Goal: Task Accomplishment & Management: Complete application form

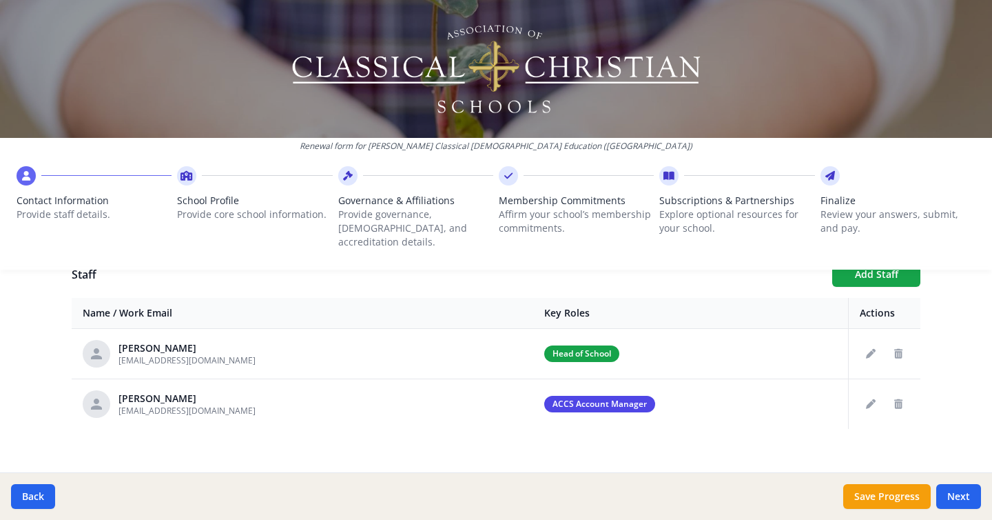
scroll to position [502, 0]
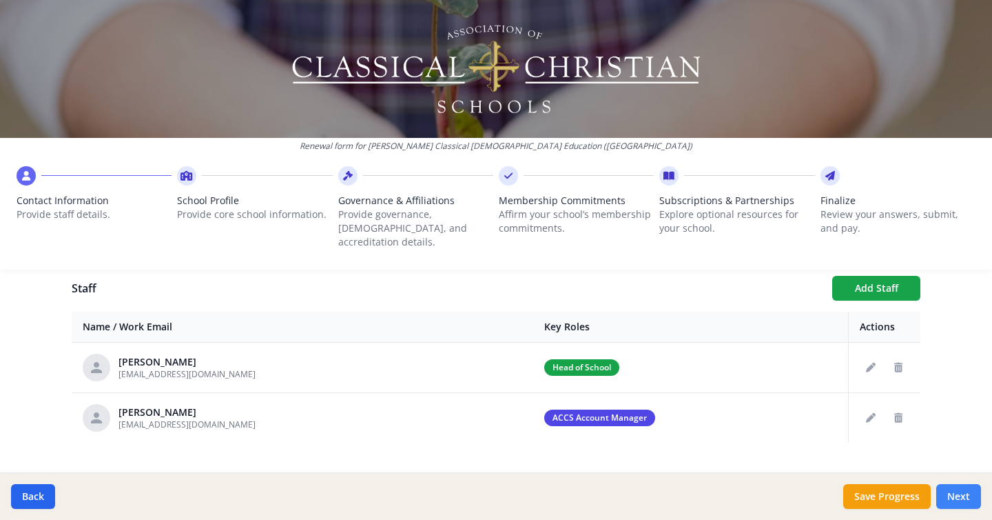
click at [958, 500] on button "Next" at bounding box center [958, 496] width 45 height 25
type input "(042) 212-2545"
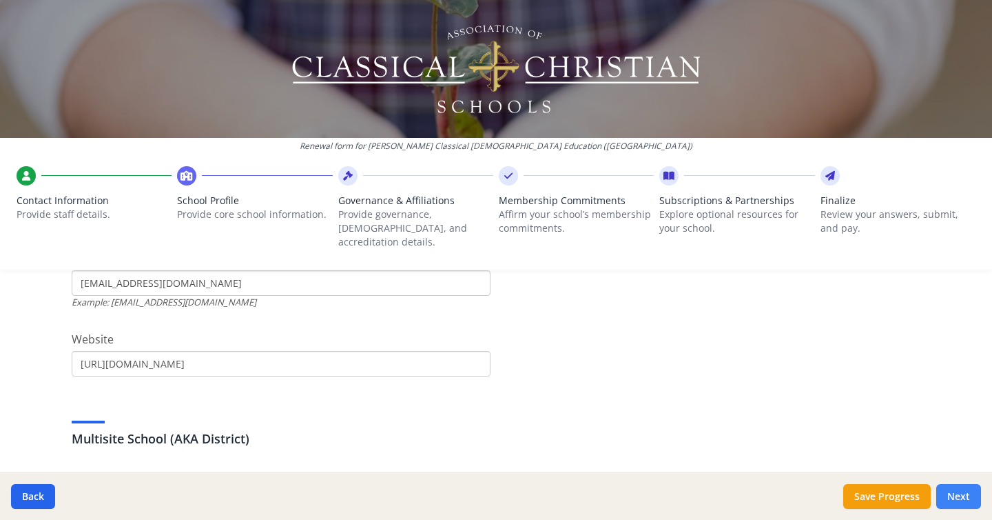
click at [958, 500] on button "Next" at bounding box center [958, 496] width 45 height 25
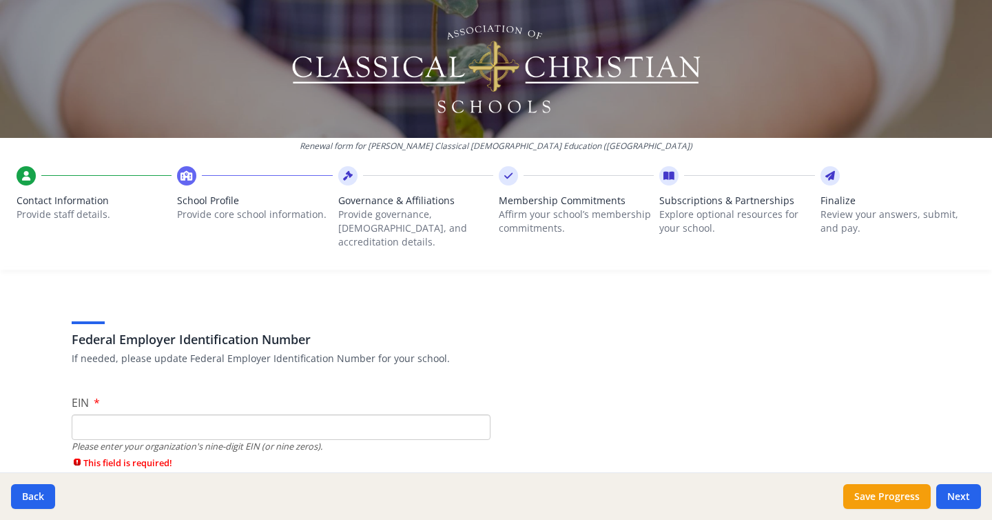
scroll to position [49, 0]
click at [750, 298] on div "Federal Employer Identification Number If needed, please update Federal Employe…" at bounding box center [496, 331] width 849 height 66
click at [289, 413] on input "EIN" at bounding box center [281, 425] width 419 height 25
type input "N/A"
click at [874, 504] on button "Save Progress" at bounding box center [887, 496] width 88 height 25
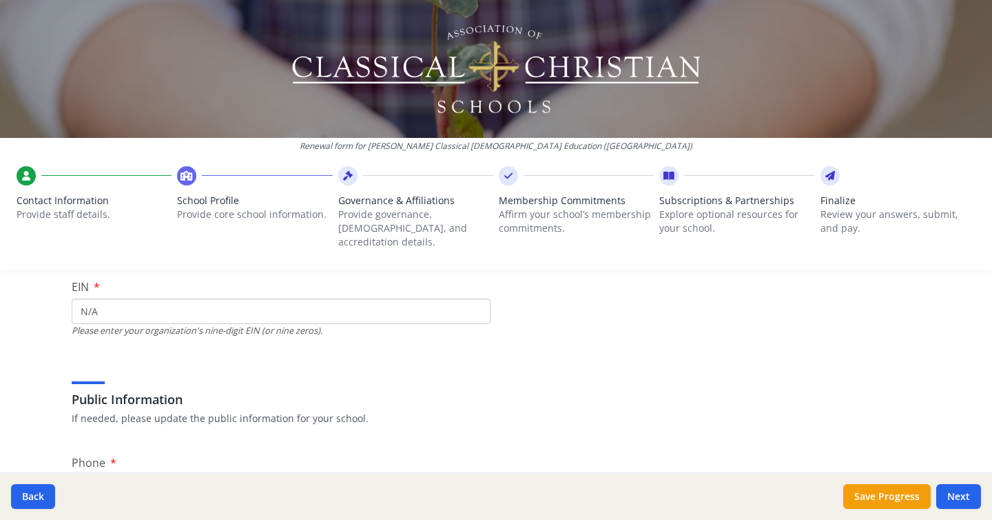
type input "3000"
type input "0"
type input "5750"
type input "8800"
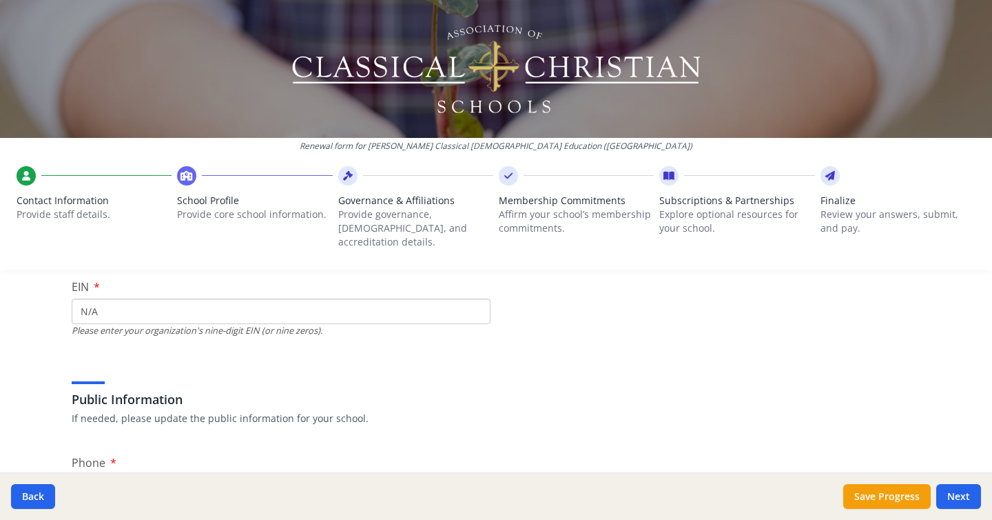
type input "0"
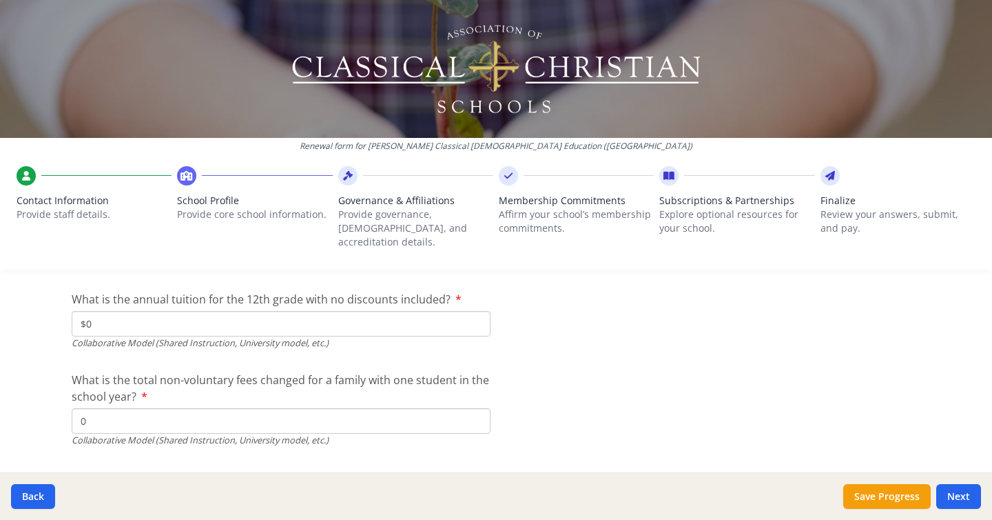
scroll to position [4761, 0]
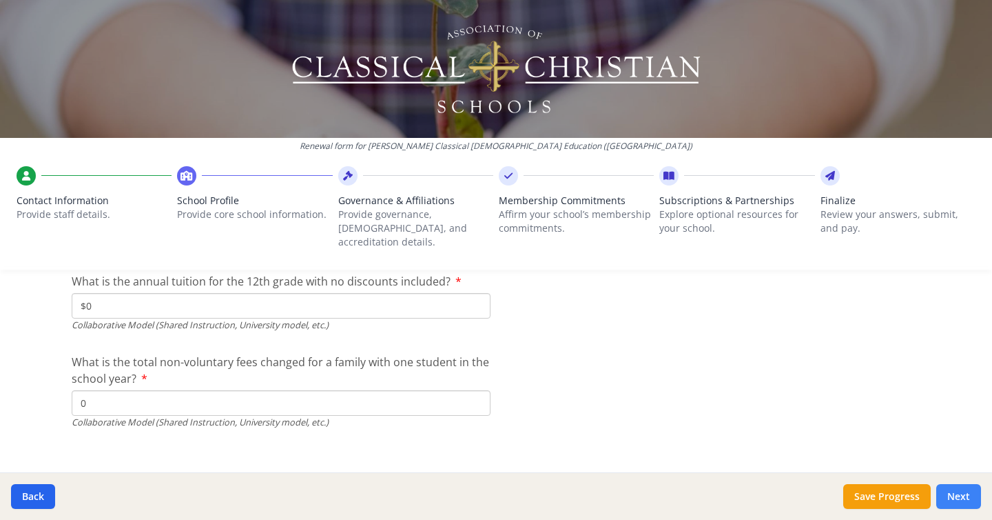
click at [958, 489] on button "Next" at bounding box center [958, 496] width 45 height 25
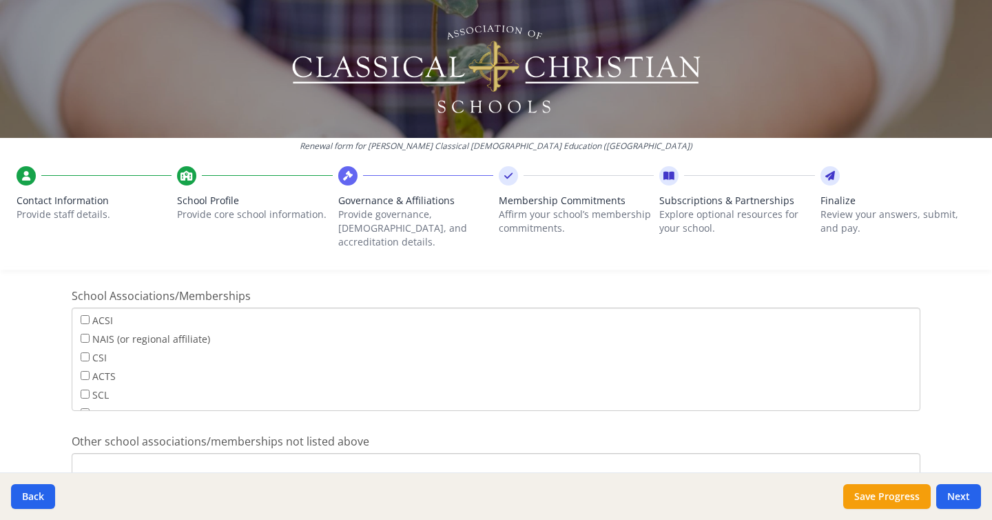
scroll to position [925, 0]
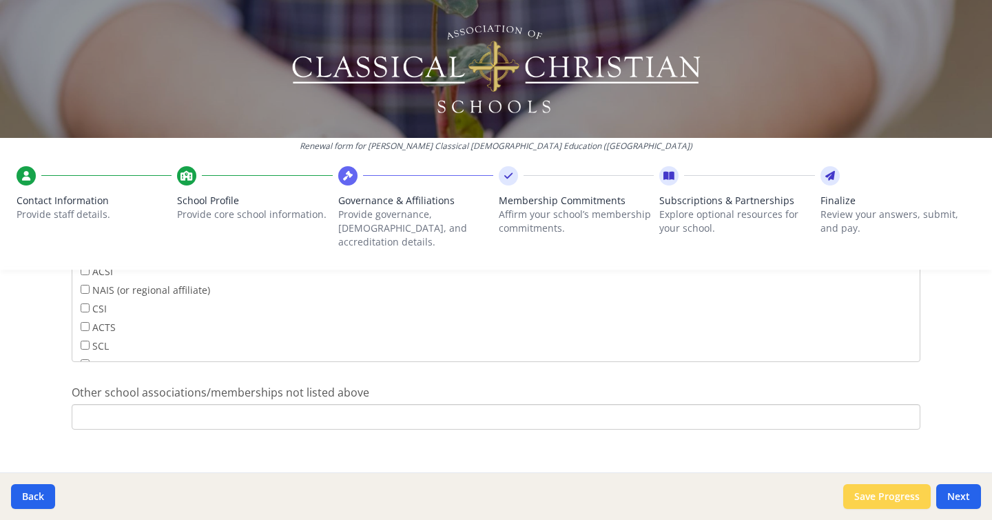
click at [881, 496] on button "Save Progress" at bounding box center [887, 496] width 88 height 25
click at [965, 495] on button "Next" at bounding box center [958, 496] width 45 height 25
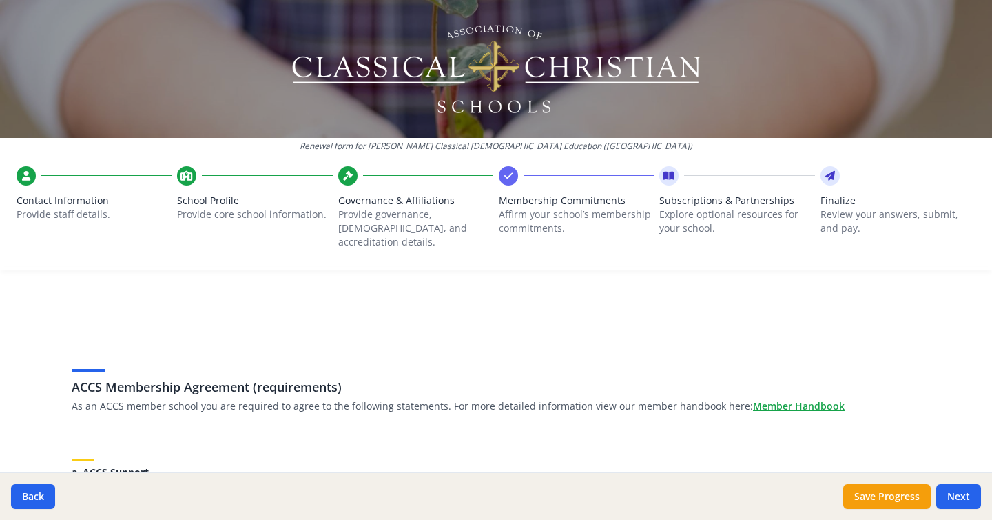
scroll to position [100, 0]
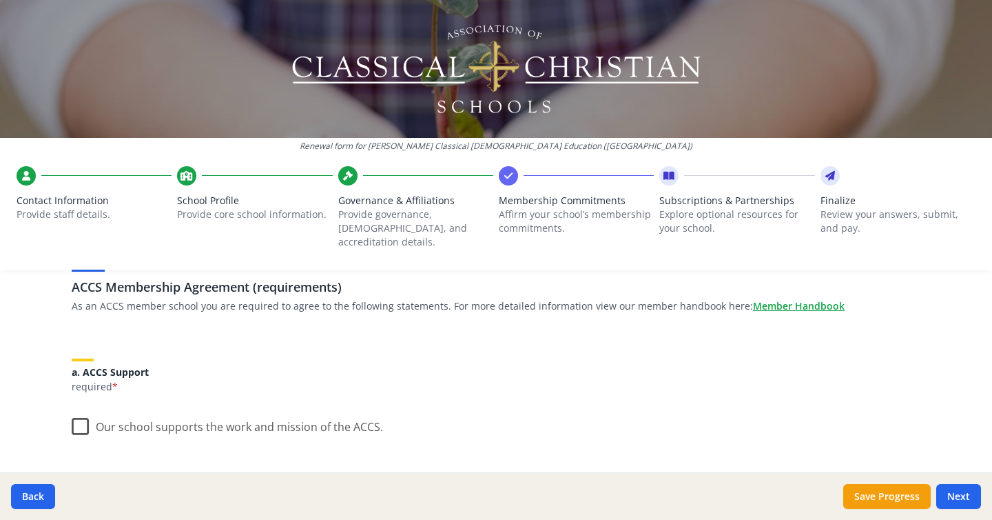
click at [77, 416] on label "Our school supports the work and mission of the ACCS." at bounding box center [227, 424] width 311 height 30
click at [0, 0] on input "Our school supports the work and mission of the ACCS." at bounding box center [0, 0] width 0 height 0
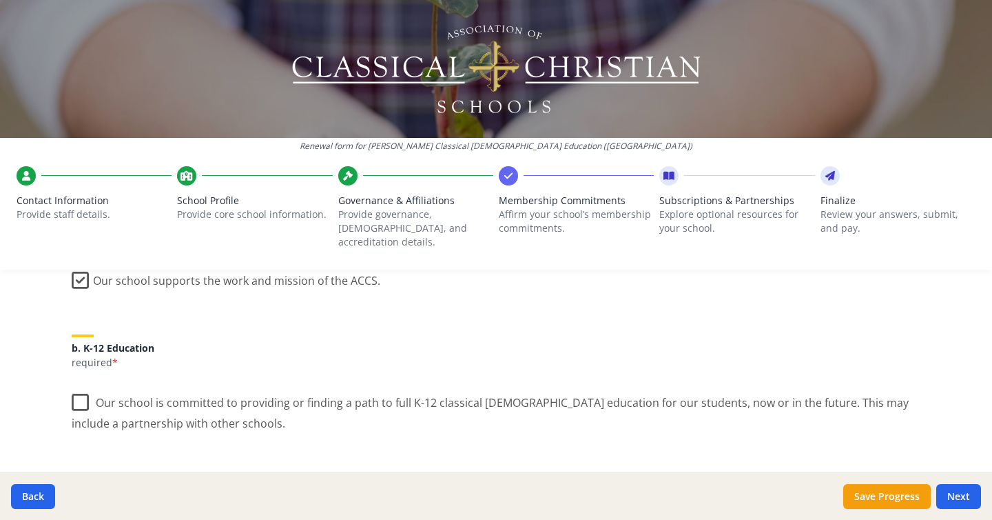
scroll to position [263, 0]
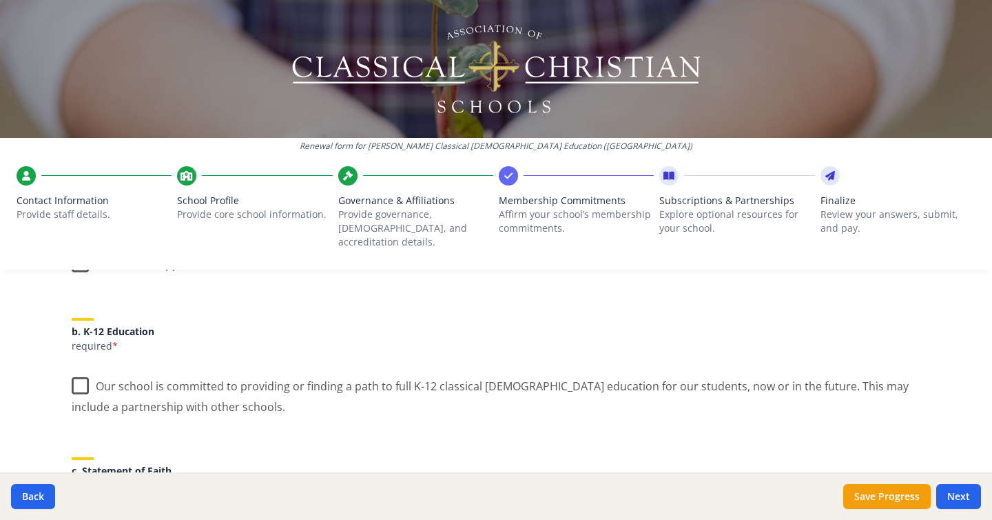
click at [85, 375] on label "Our school is committed to providing or finding a path to full K-12 classical […" at bounding box center [496, 391] width 849 height 46
click at [0, 0] on input "Our school is committed to providing or finding a path to full K-12 classical […" at bounding box center [0, 0] width 0 height 0
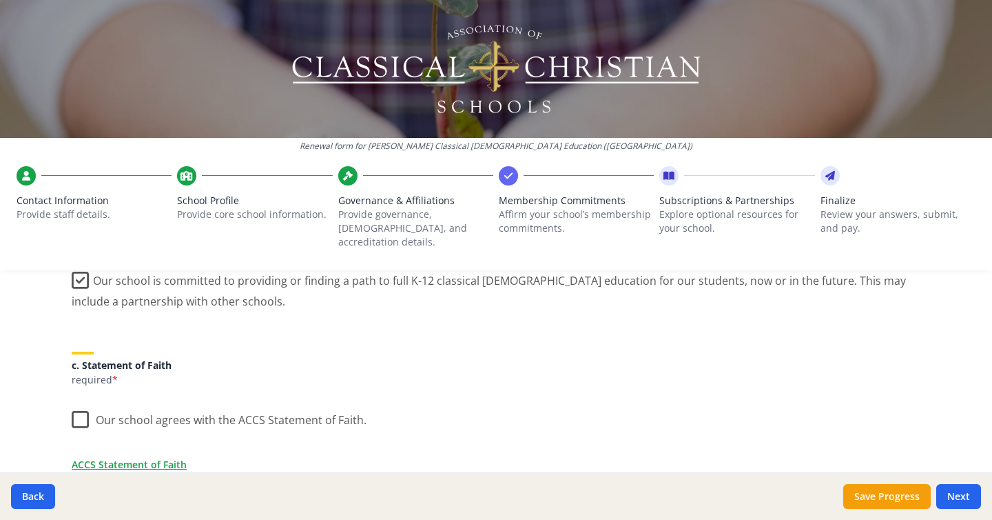
scroll to position [382, 0]
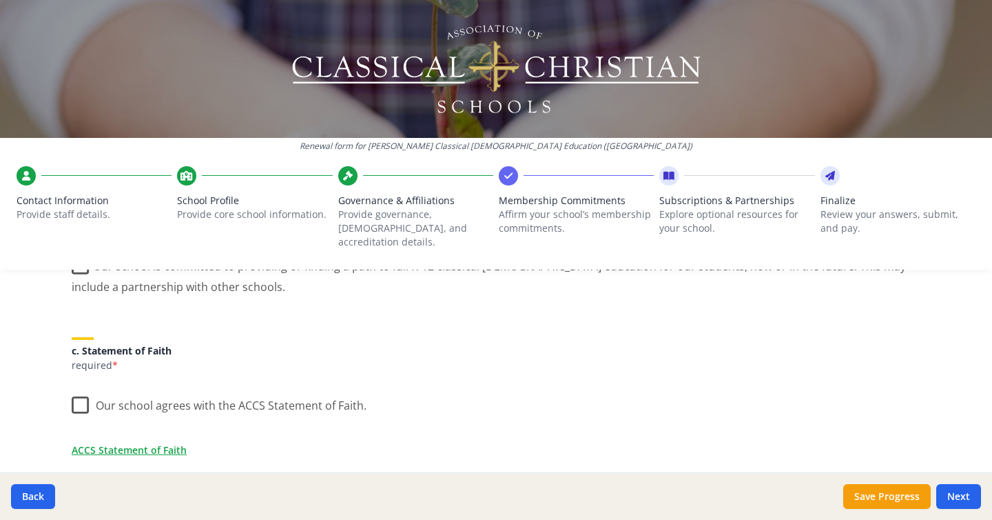
click at [79, 397] on label "Our school agrees with the ACCS Statement of Faith." at bounding box center [219, 402] width 295 height 30
click at [0, 0] on input "Our school agrees with the ACCS Statement of Faith." at bounding box center [0, 0] width 0 height 0
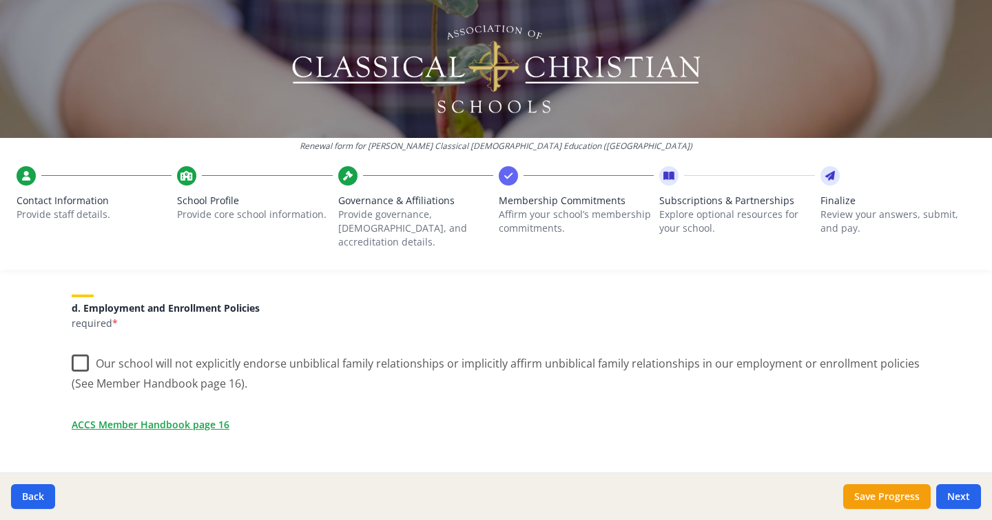
scroll to position [590, 0]
click at [81, 347] on label "Our school will not explicitly endorse unbiblical family relationships or impli…" at bounding box center [496, 369] width 849 height 46
click at [0, 0] on input "Our school will not explicitly endorse unbiblical family relationships or impli…" at bounding box center [0, 0] width 0 height 0
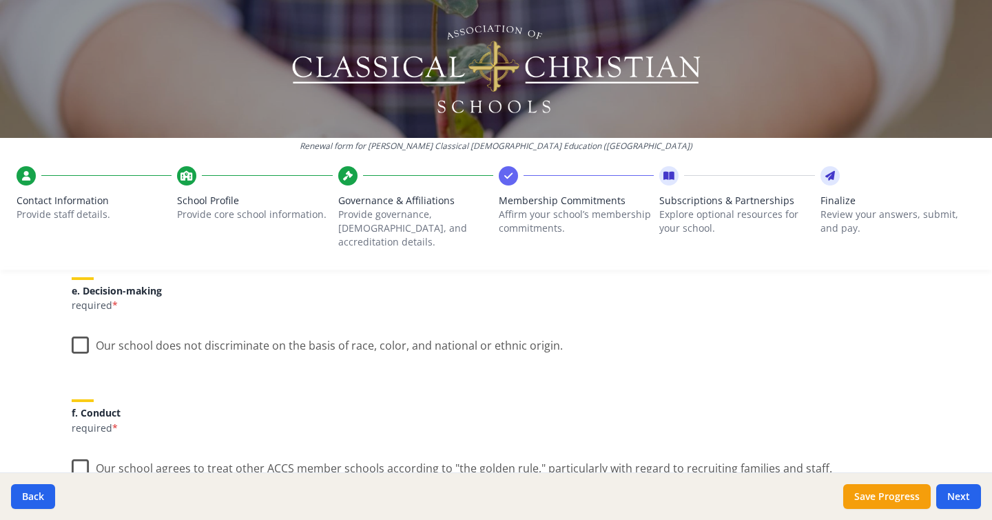
scroll to position [791, 0]
click at [83, 333] on label "Our school does not discriminate on the basis of race, color, and national or e…" at bounding box center [317, 342] width 491 height 30
click at [0, 0] on input "Our school does not discriminate on the basis of race, color, and national or e…" at bounding box center [0, 0] width 0 height 0
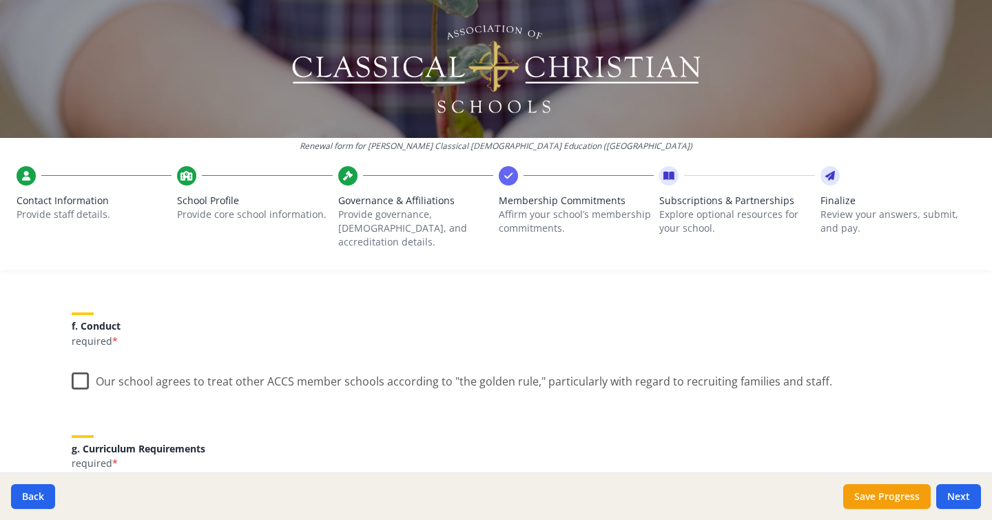
scroll to position [914, 0]
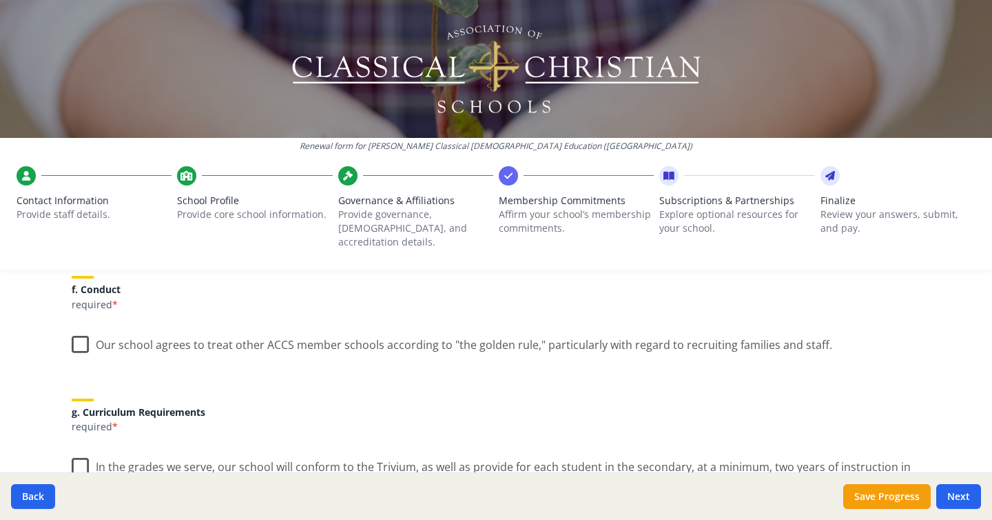
click at [74, 333] on label "Our school agrees to treat other ACCS member schools according to "the golden r…" at bounding box center [452, 342] width 761 height 30
click at [0, 0] on input "Our school agrees to treat other ACCS member schools according to "the golden r…" at bounding box center [0, 0] width 0 height 0
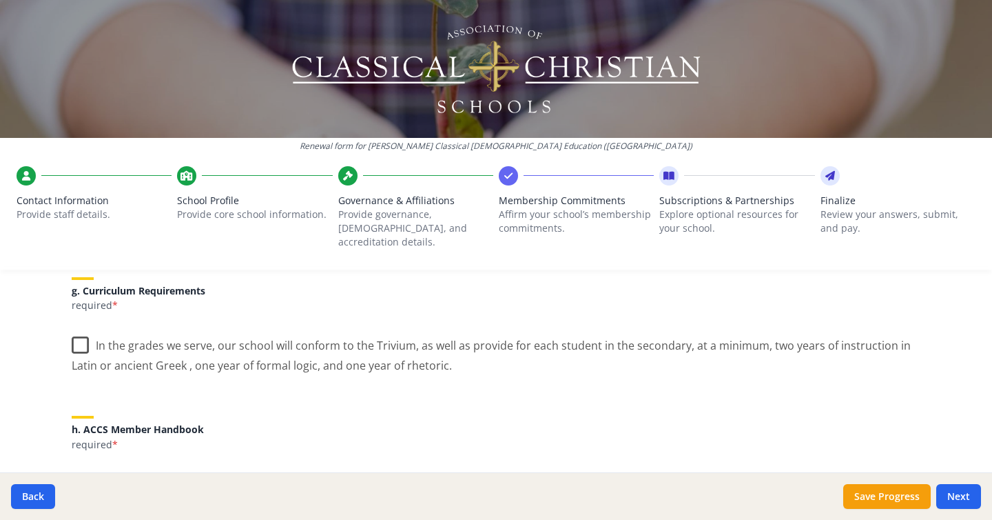
click at [83, 331] on label "In the grades we serve, our school will conform to the Trivium, as well as prov…" at bounding box center [496, 350] width 849 height 46
click at [0, 0] on input "In the grades we serve, our school will conform to the Trivium, as well as prov…" at bounding box center [0, 0] width 0 height 0
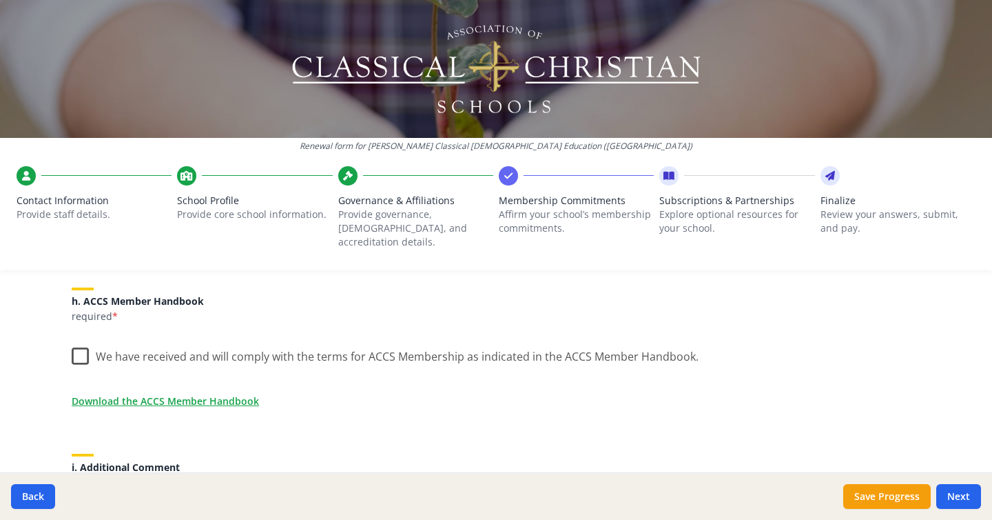
scroll to position [1167, 0]
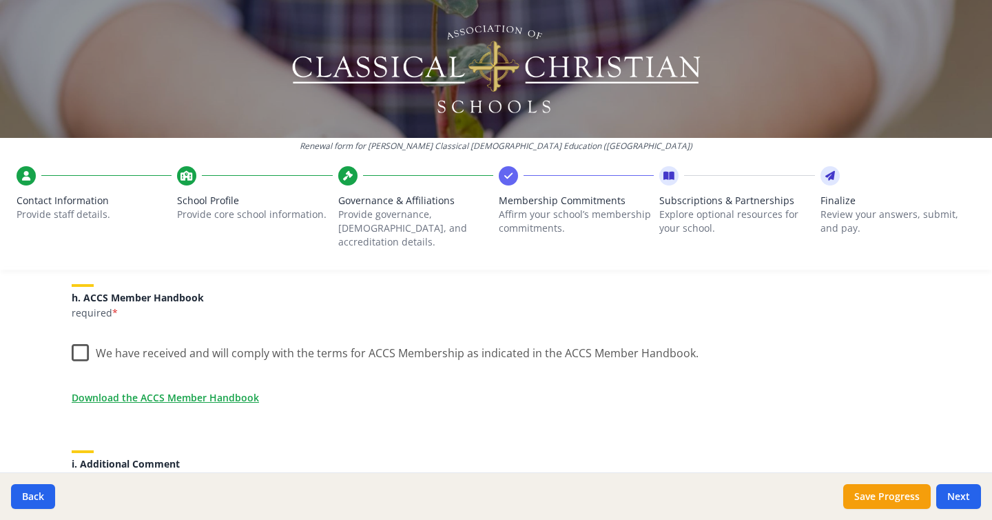
click at [83, 340] on label "We have received and will comply with the terms for ACCS Membership as indicate…" at bounding box center [385, 350] width 627 height 30
click at [0, 0] on input "We have received and will comply with the terms for ACCS Membership as indicate…" at bounding box center [0, 0] width 0 height 0
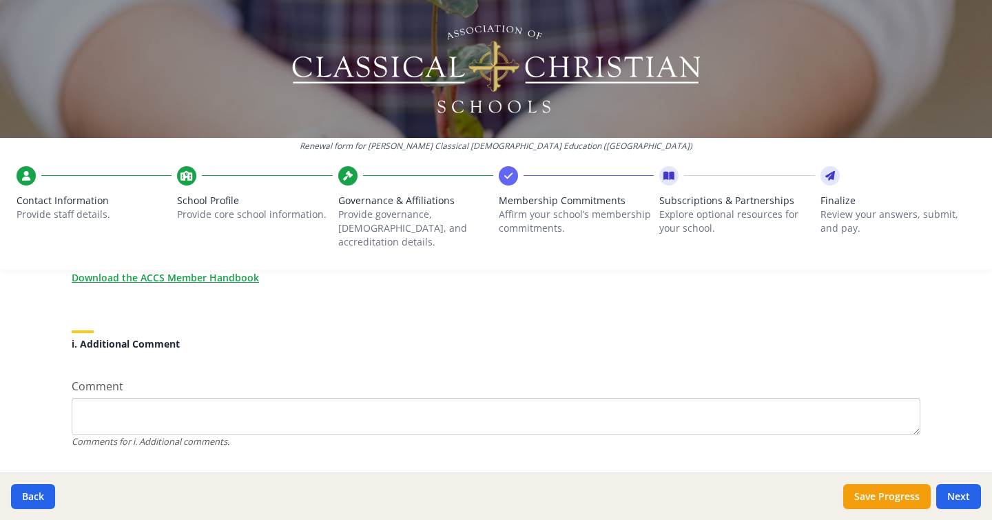
scroll to position [1307, 0]
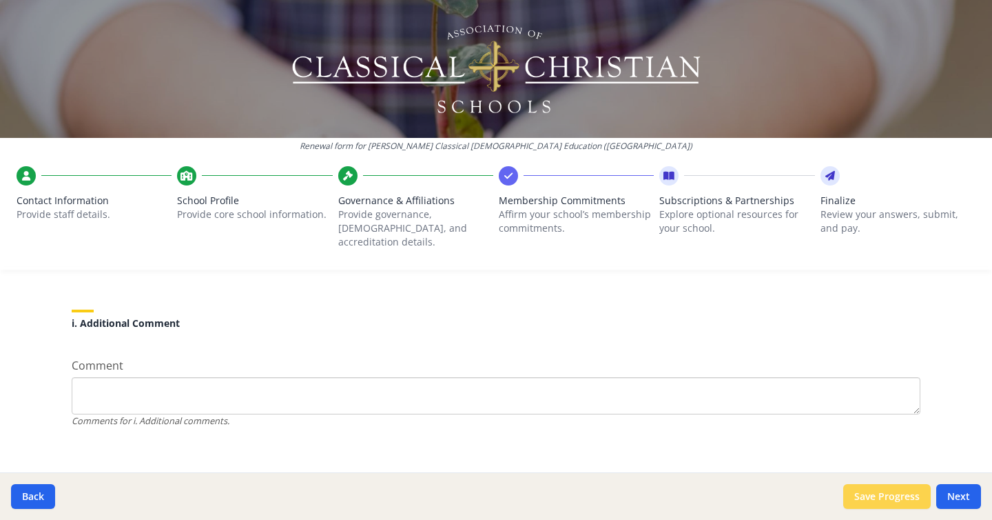
click at [891, 499] on button "Save Progress" at bounding box center [887, 496] width 88 height 25
click at [957, 497] on button "Next" at bounding box center [958, 496] width 45 height 25
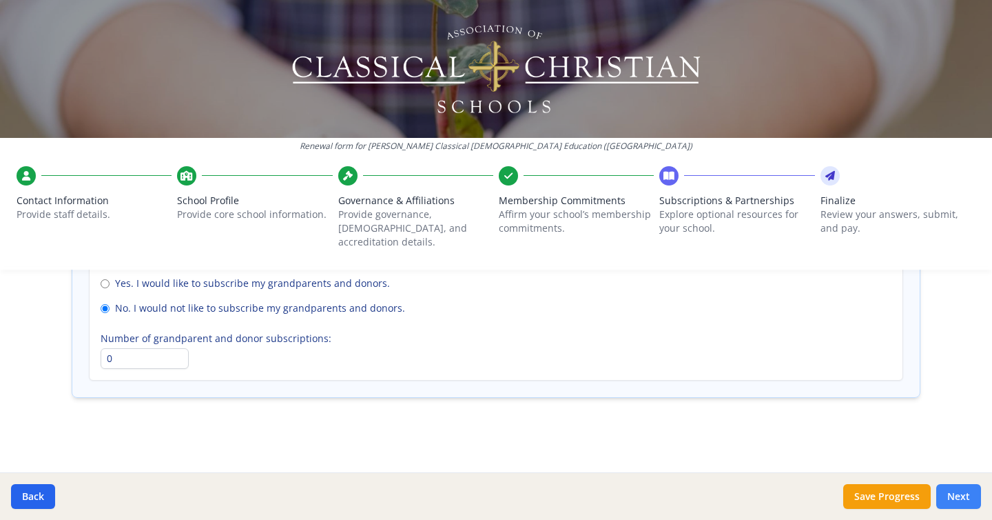
scroll to position [1055, 0]
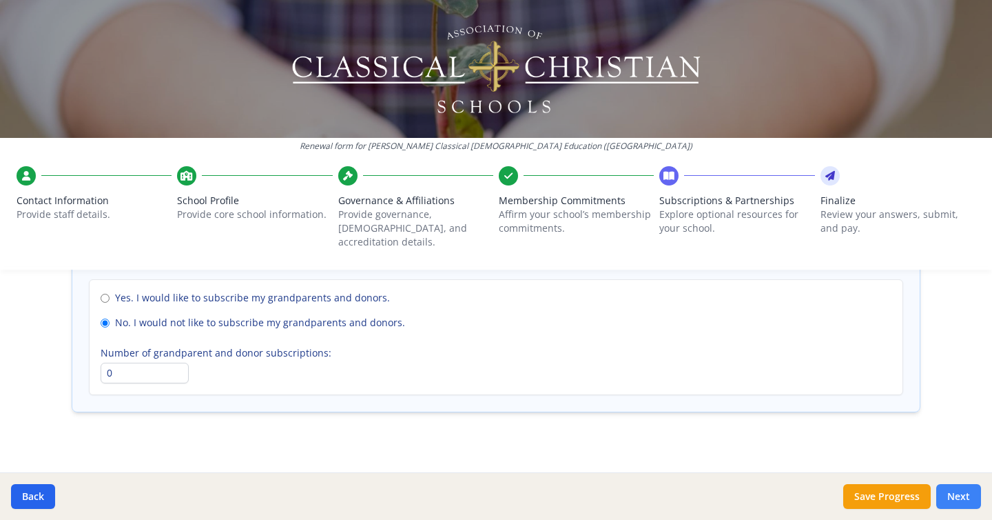
click at [957, 497] on button "Next" at bounding box center [958, 496] width 45 height 25
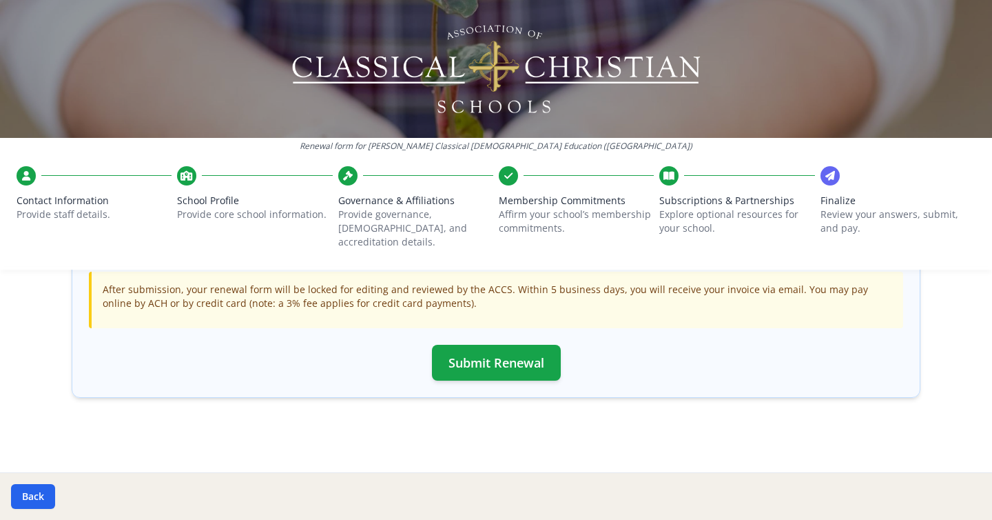
scroll to position [473, 0]
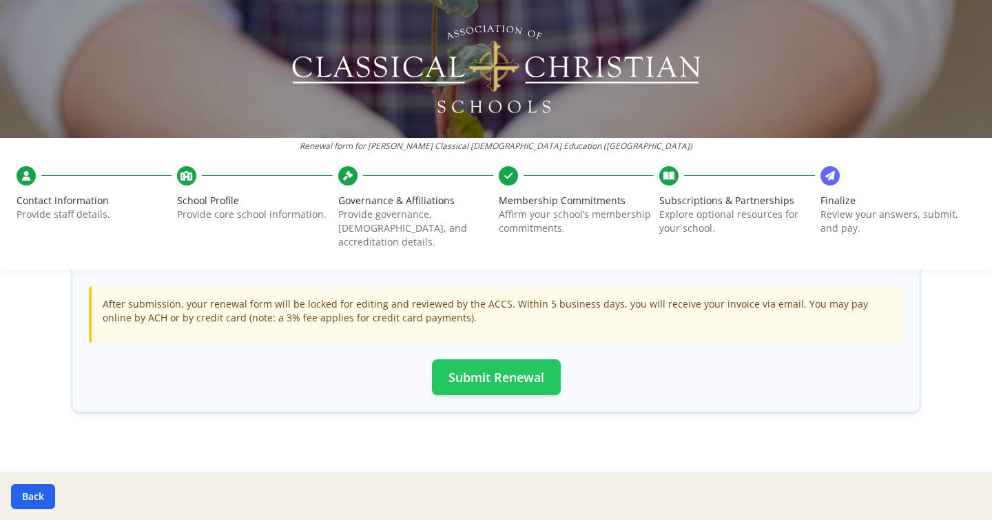
click at [528, 368] on button "Submit Renewal" at bounding box center [496, 377] width 129 height 36
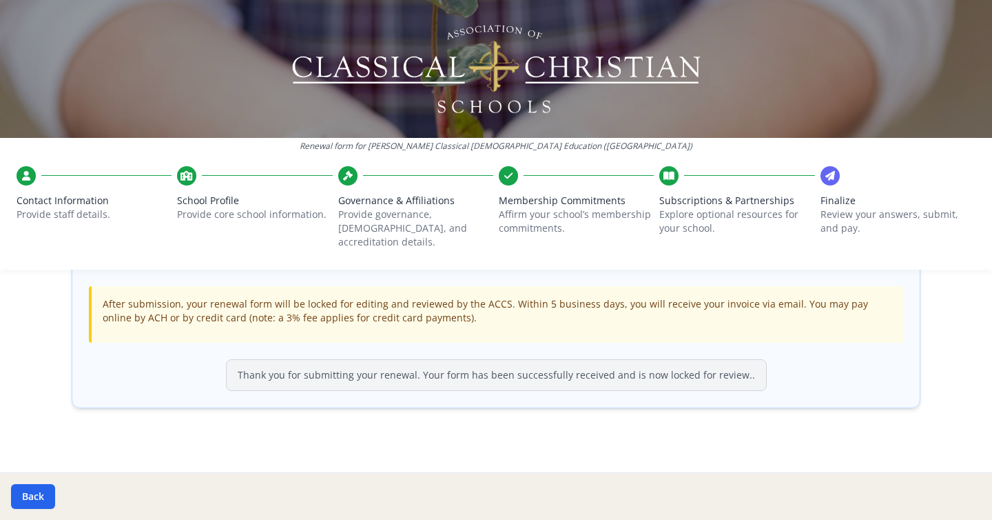
scroll to position [469, 0]
